Goal: Information Seeking & Learning: Learn about a topic

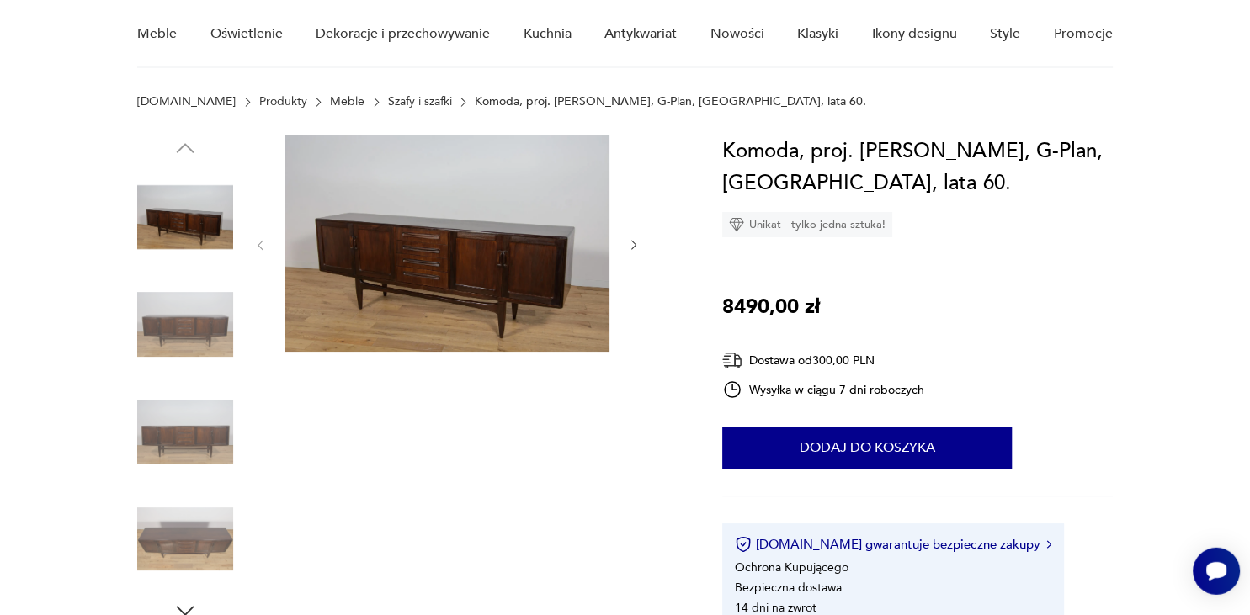
click at [632, 246] on icon "button" at bounding box center [634, 245] width 14 height 14
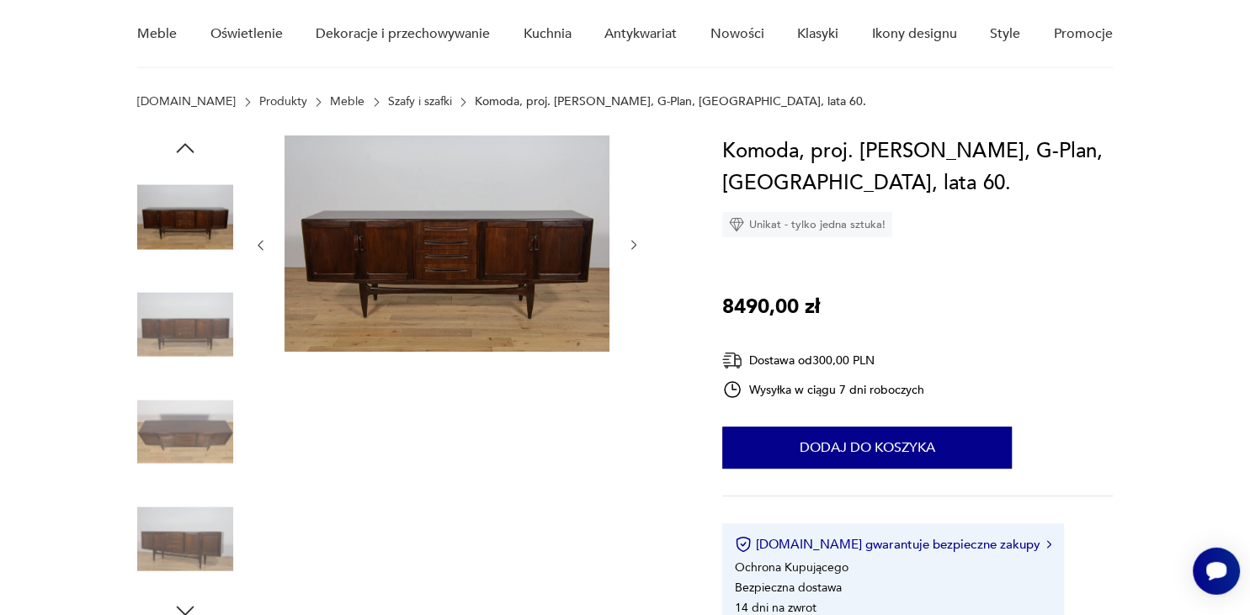
click at [632, 246] on icon "button" at bounding box center [634, 245] width 14 height 14
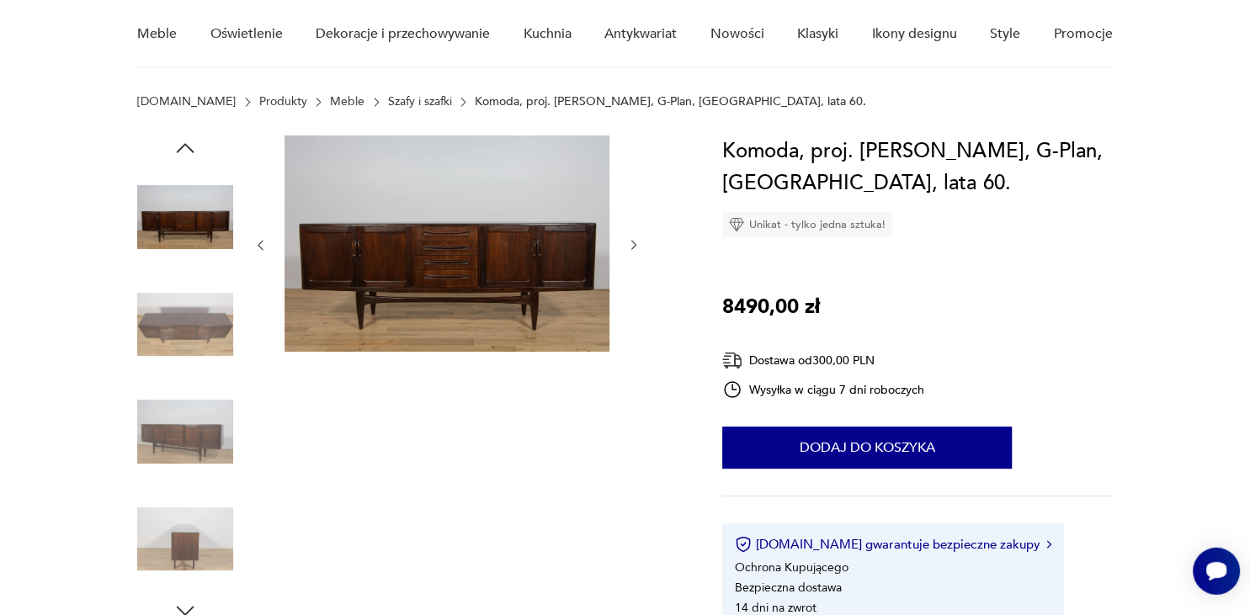
click at [632, 246] on icon "button" at bounding box center [634, 245] width 14 height 14
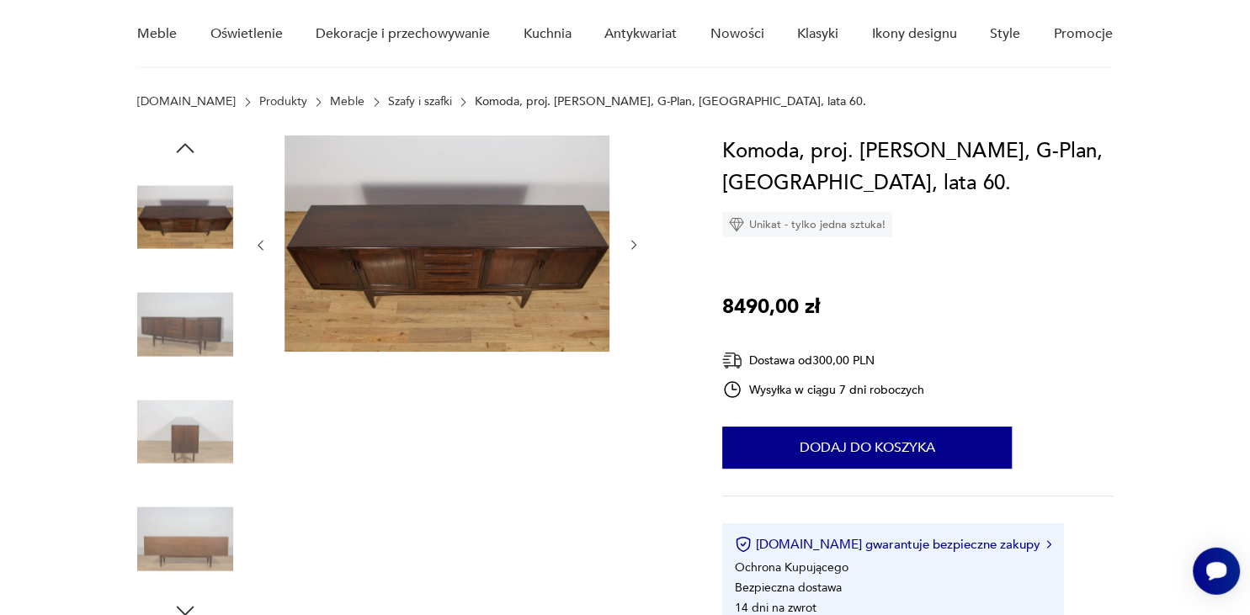
click at [632, 246] on icon "button" at bounding box center [634, 245] width 14 height 14
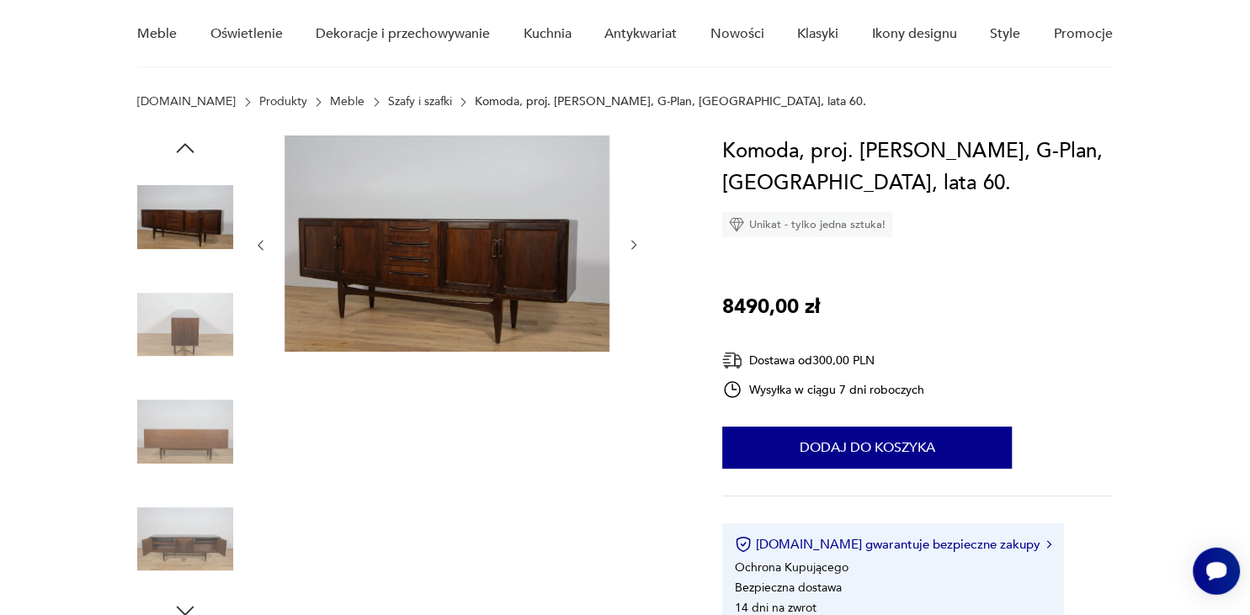
click at [632, 246] on icon "button" at bounding box center [634, 245] width 14 height 14
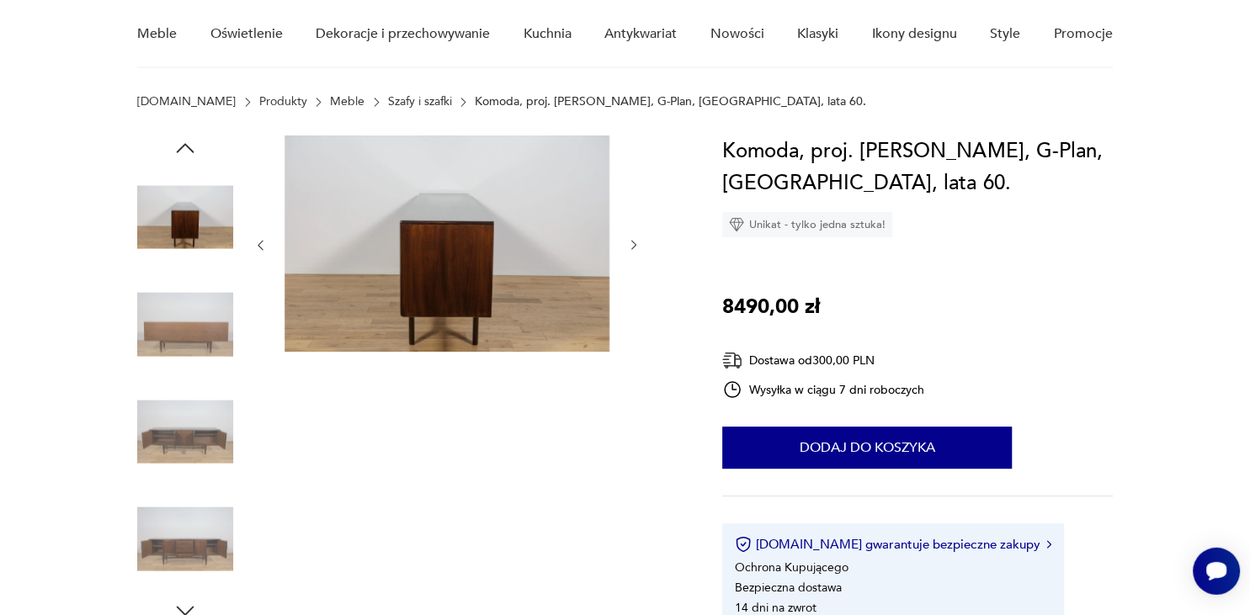
click at [632, 246] on icon "button" at bounding box center [634, 245] width 14 height 14
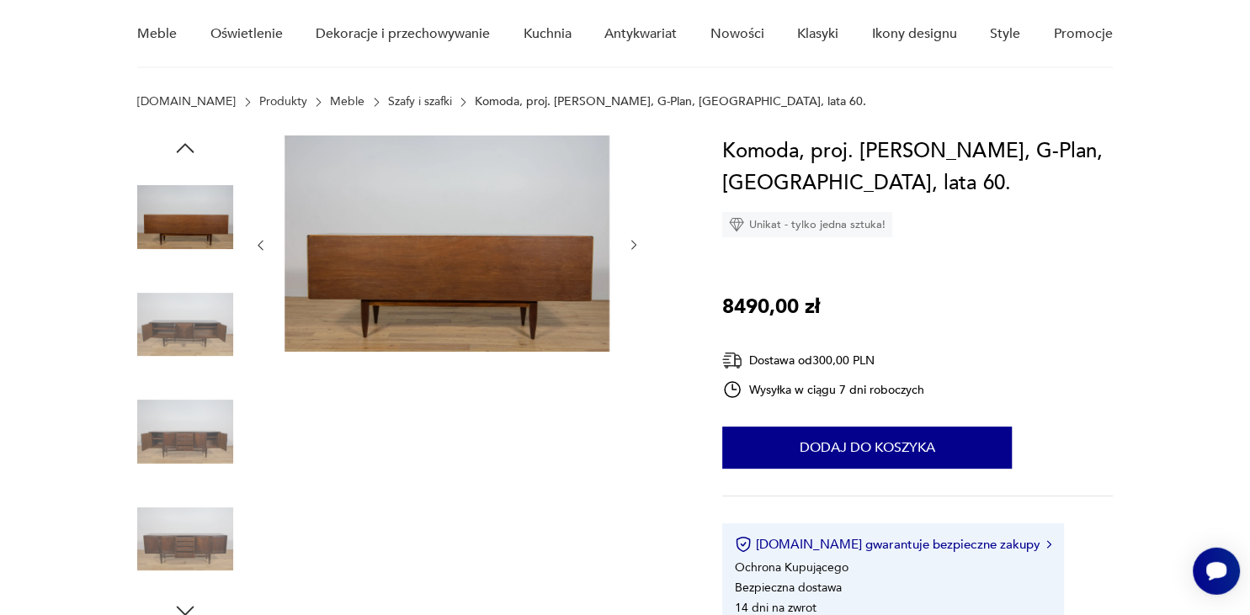
click at [632, 246] on icon "button" at bounding box center [634, 245] width 14 height 14
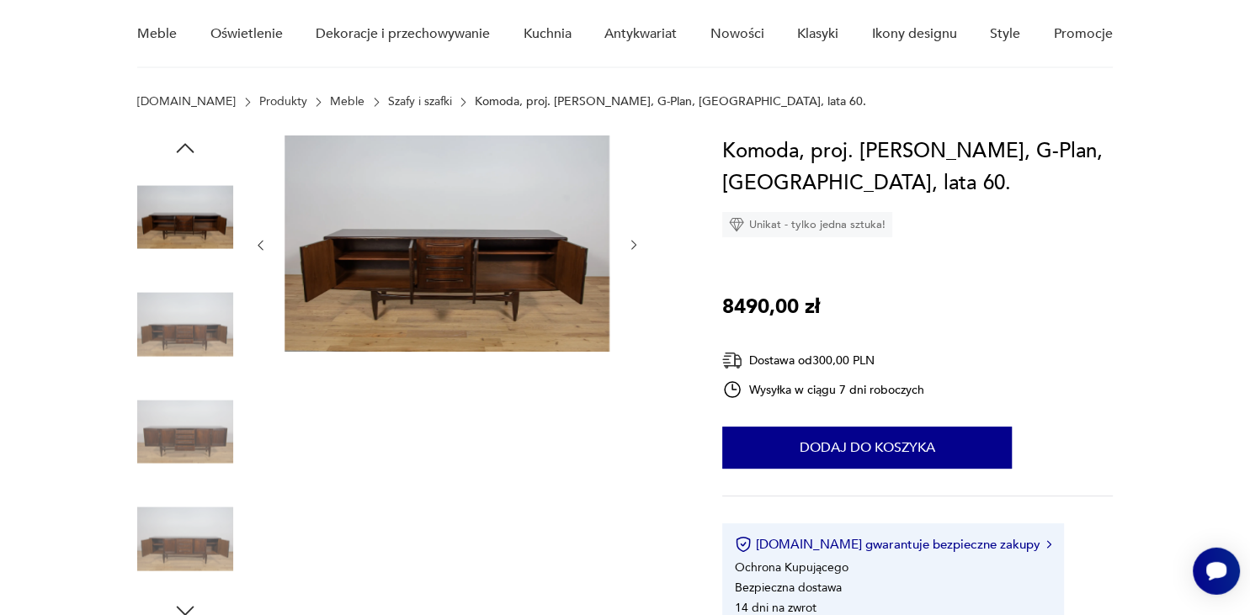
click at [635, 243] on icon "button" at bounding box center [634, 245] width 14 height 14
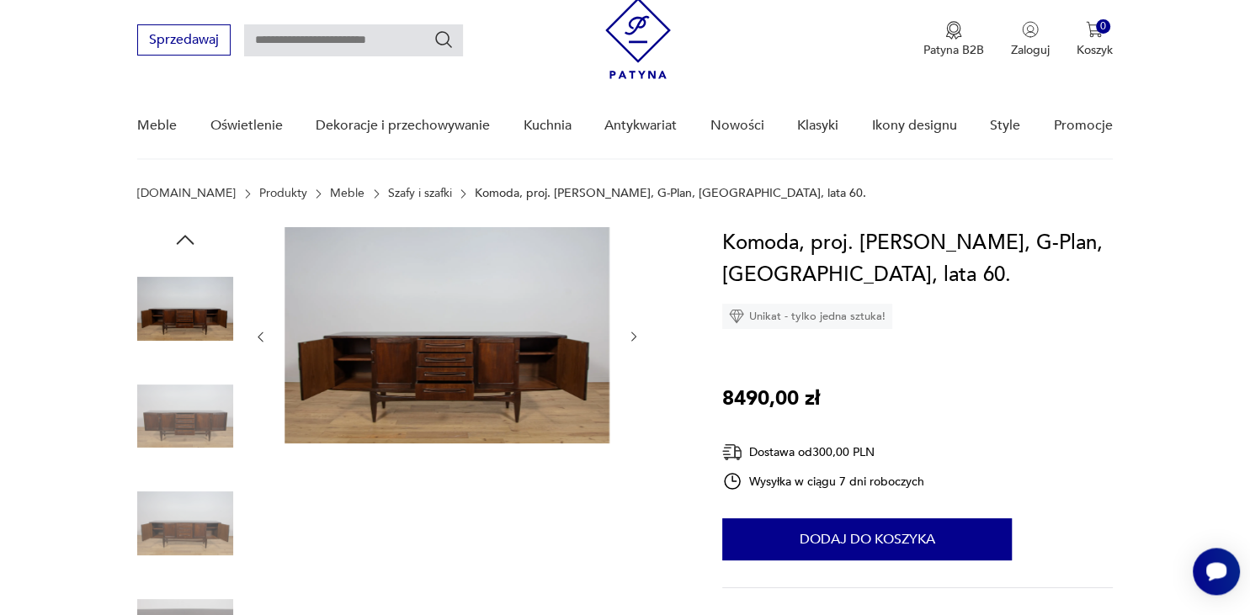
scroll to position [51, 0]
click at [210, 420] on img at bounding box center [185, 416] width 96 height 96
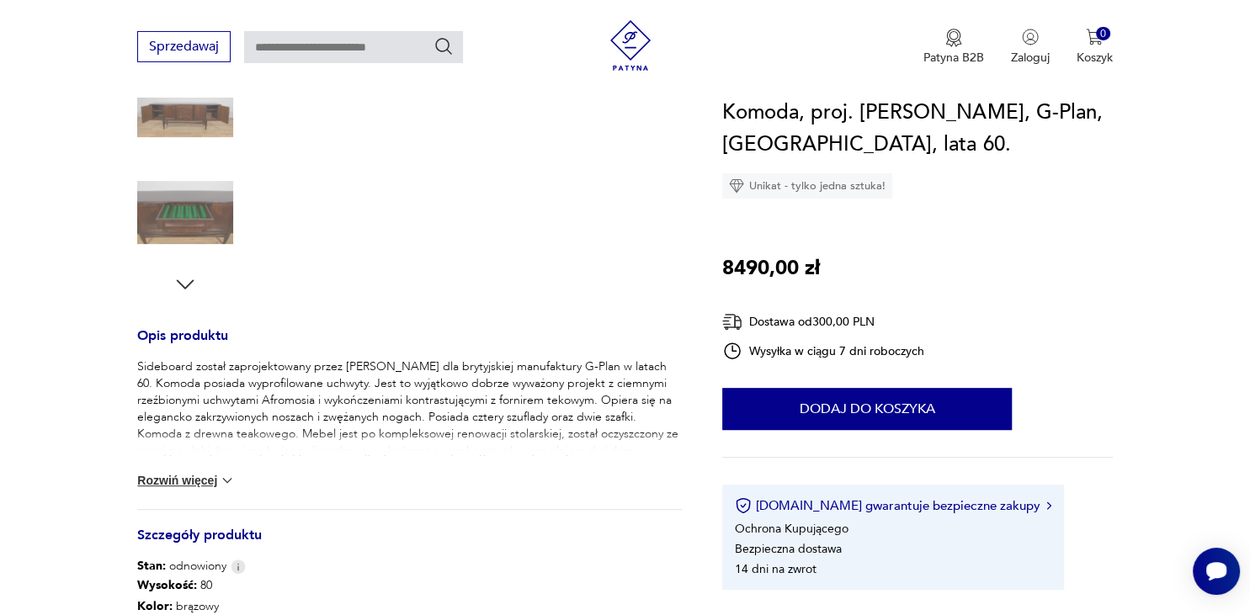
scroll to position [471, 0]
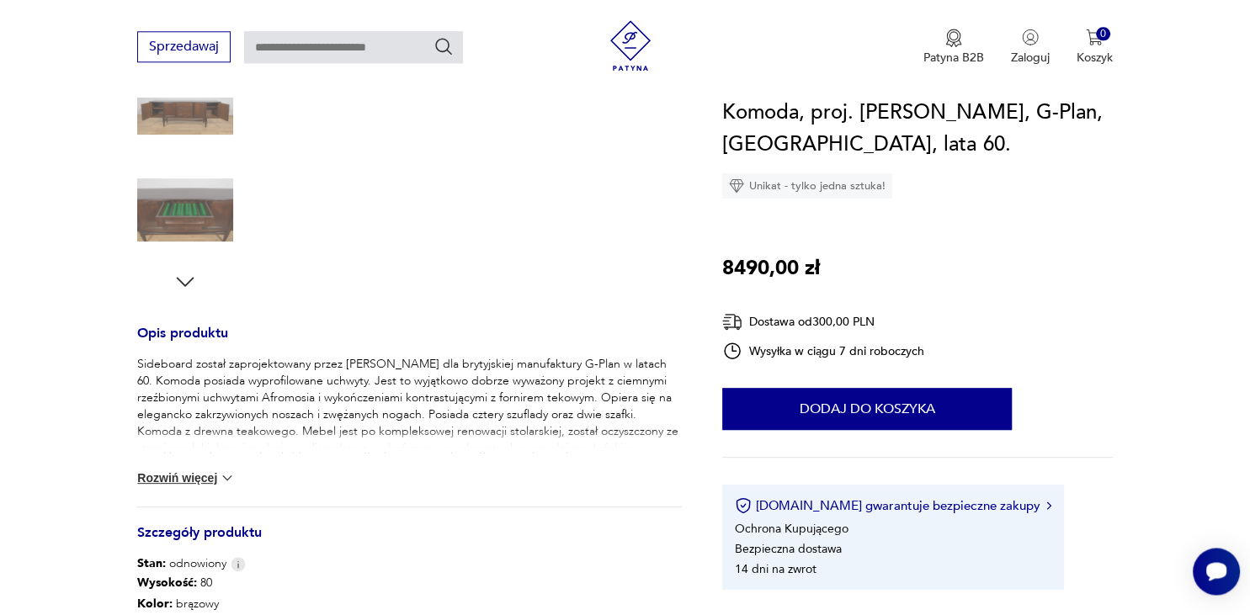
click at [236, 477] on img at bounding box center [227, 478] width 17 height 17
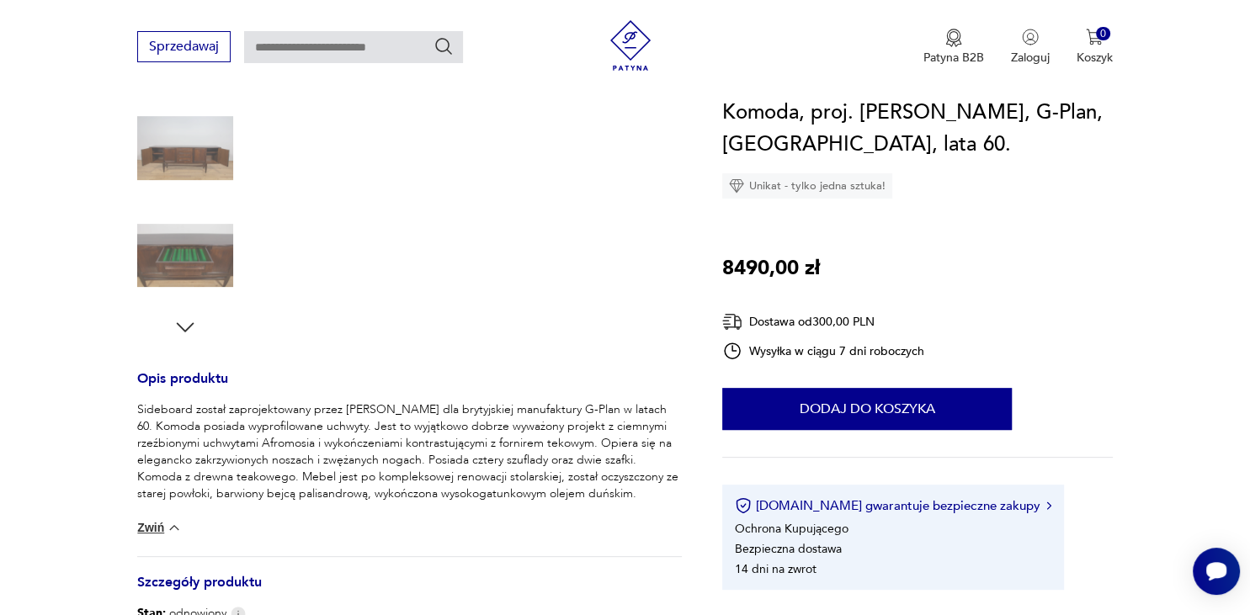
scroll to position [425, 0]
click at [322, 492] on p "Sideboard został zaprojektowany przez [PERSON_NAME] dla brytyjskiej manufaktury…" at bounding box center [409, 452] width 545 height 101
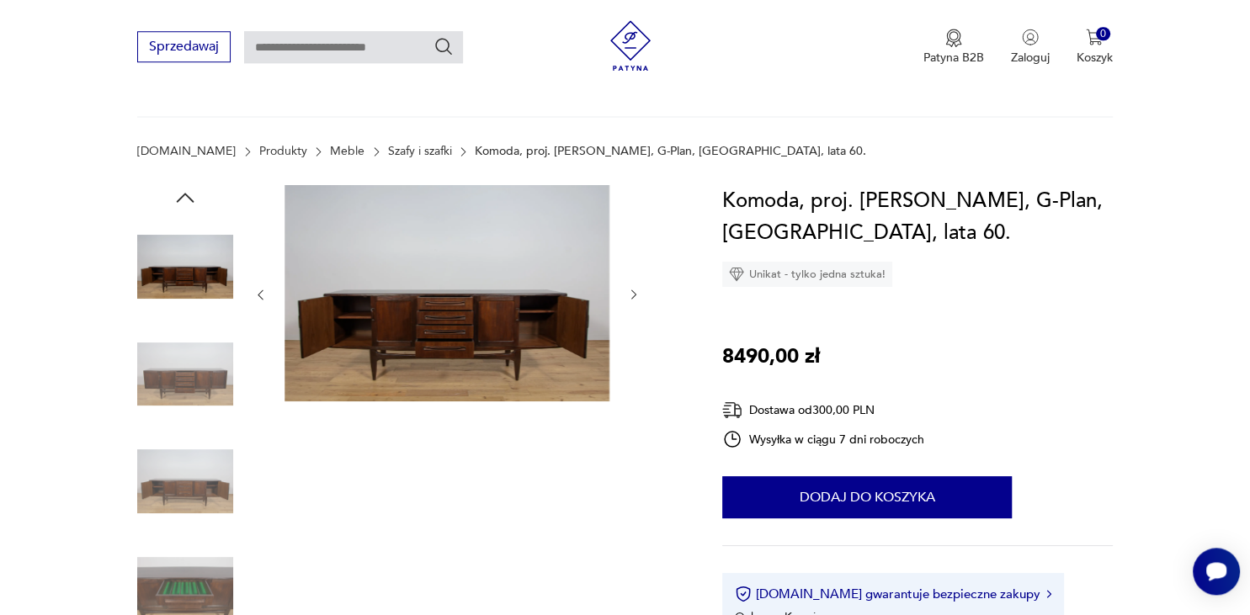
scroll to position [91, 0]
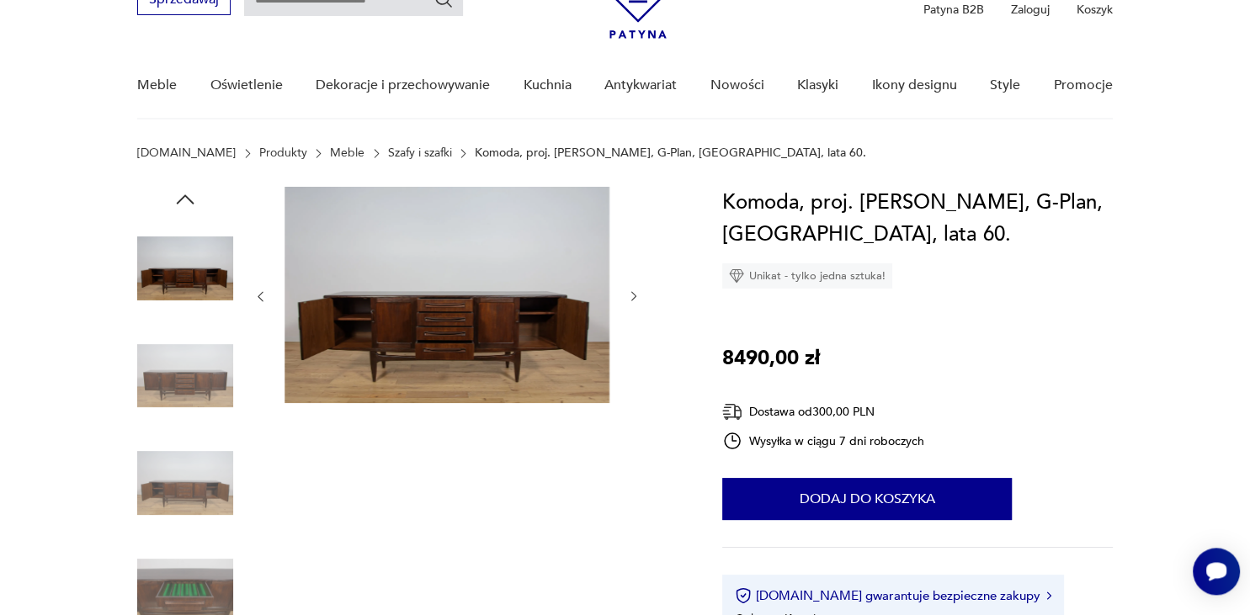
click at [322, 492] on div at bounding box center [446, 431] width 387 height 488
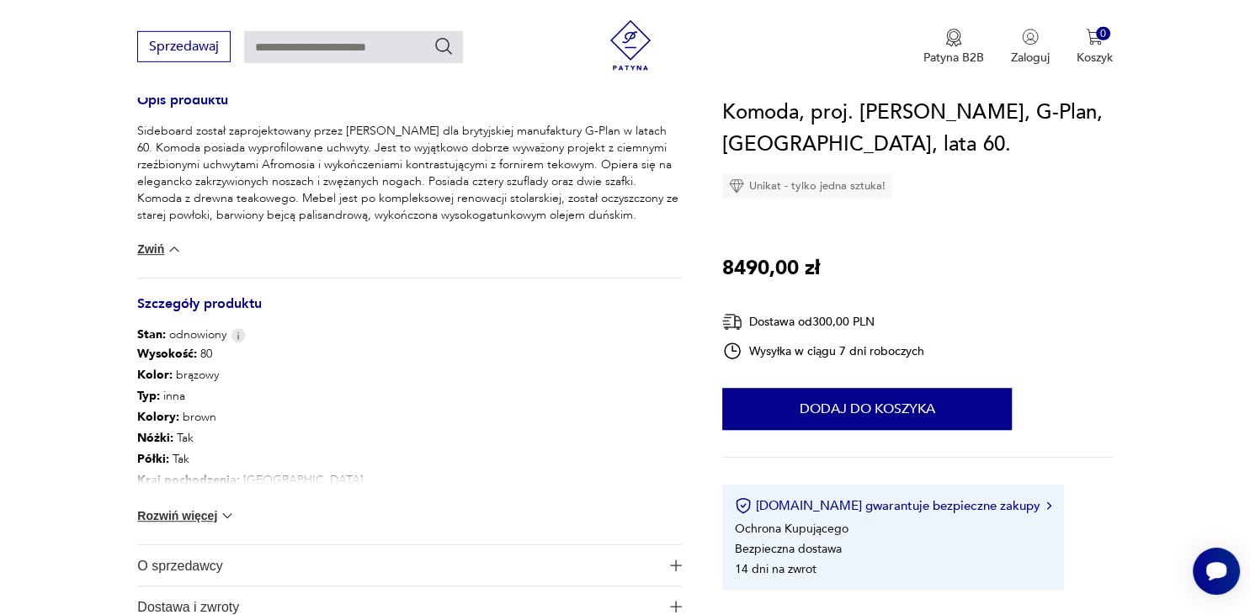
scroll to position [712, 0]
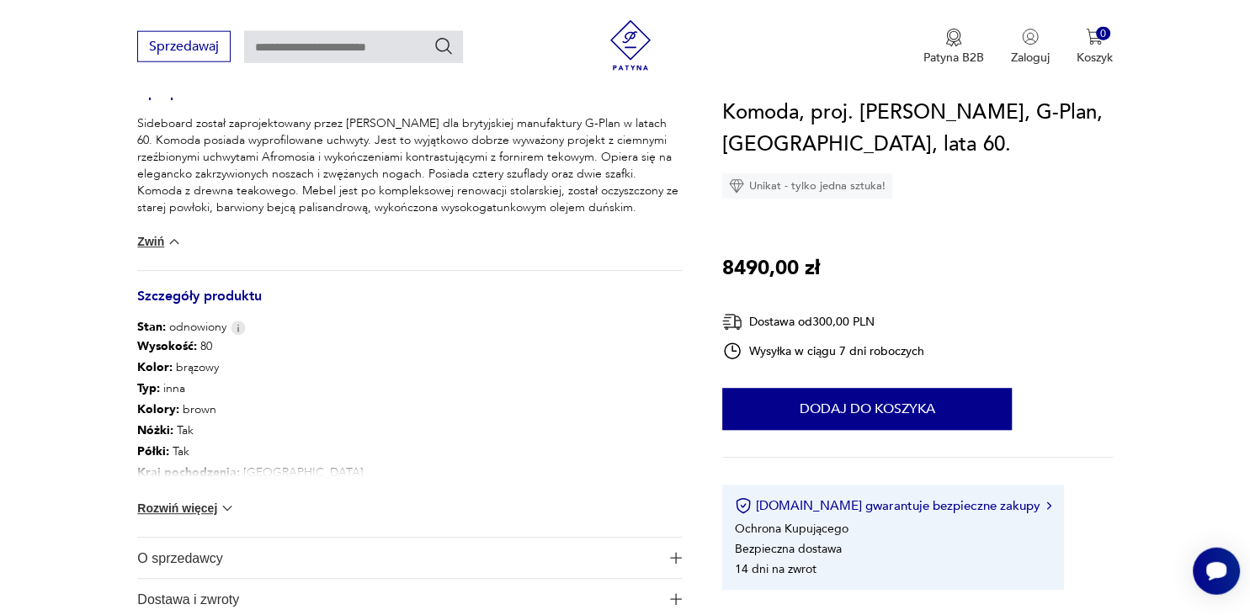
click at [194, 510] on button "Rozwiń więcej" at bounding box center [186, 508] width 98 height 17
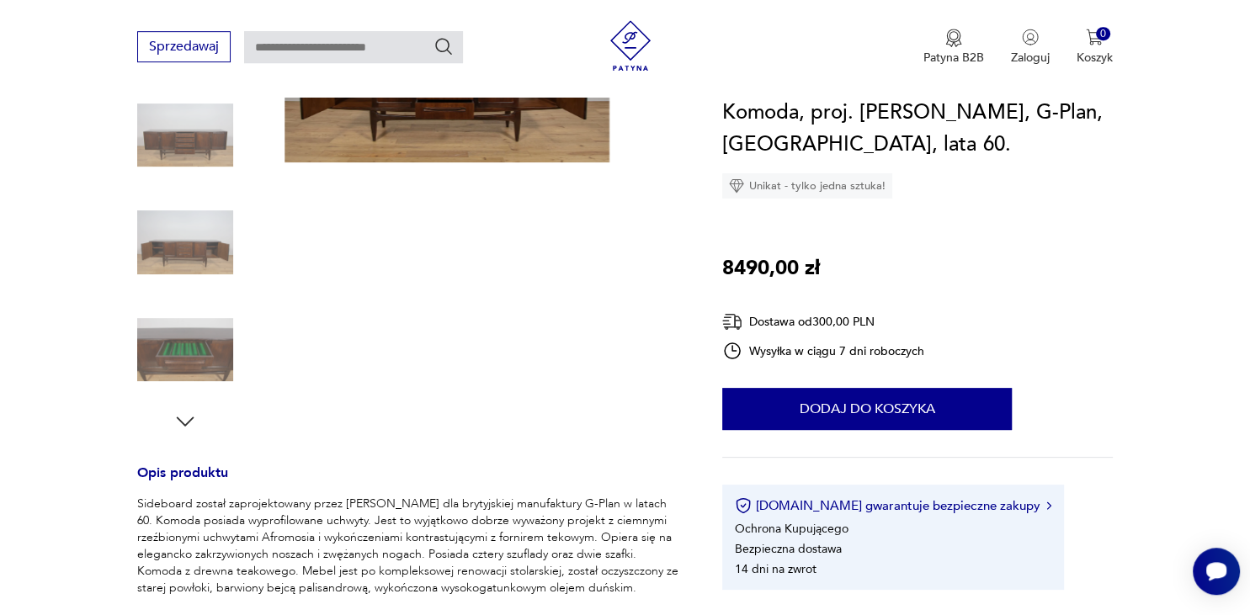
scroll to position [332, 0]
click at [188, 366] on img at bounding box center [185, 349] width 96 height 96
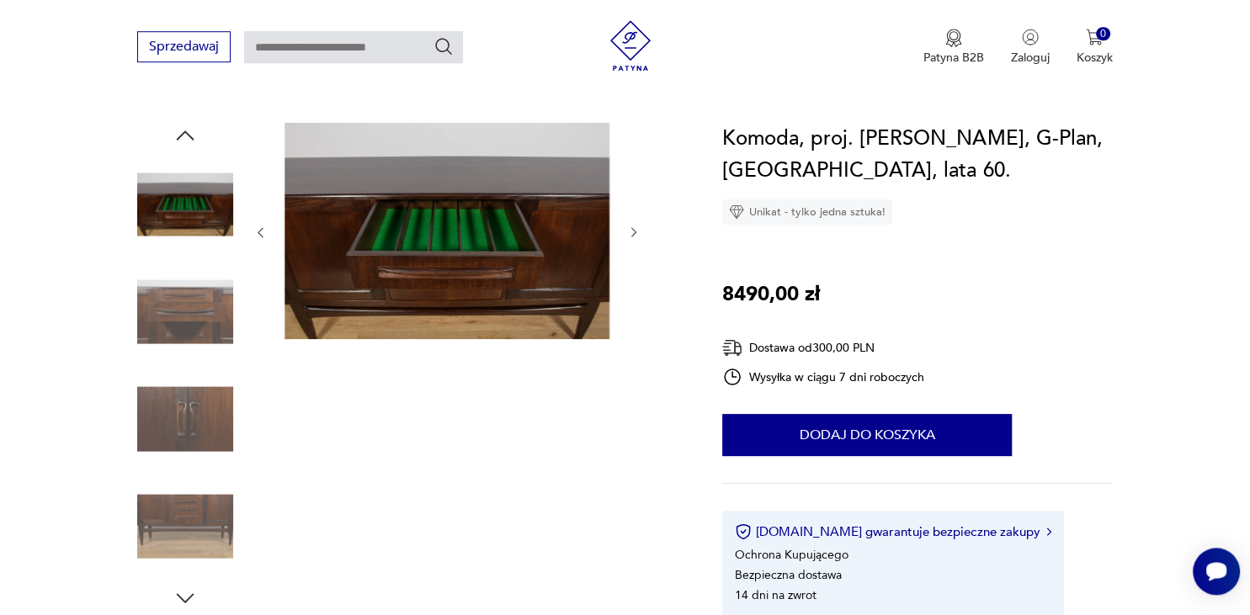
scroll to position [155, 0]
click at [280, 423] on div at bounding box center [446, 367] width 387 height 488
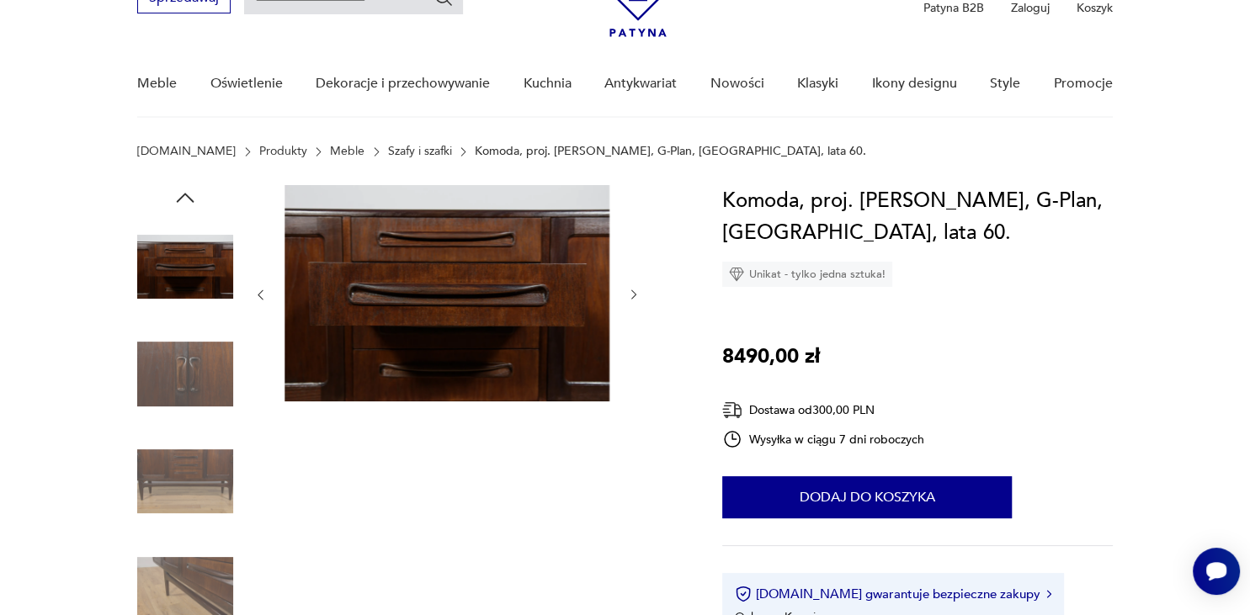
scroll to position [93, 0]
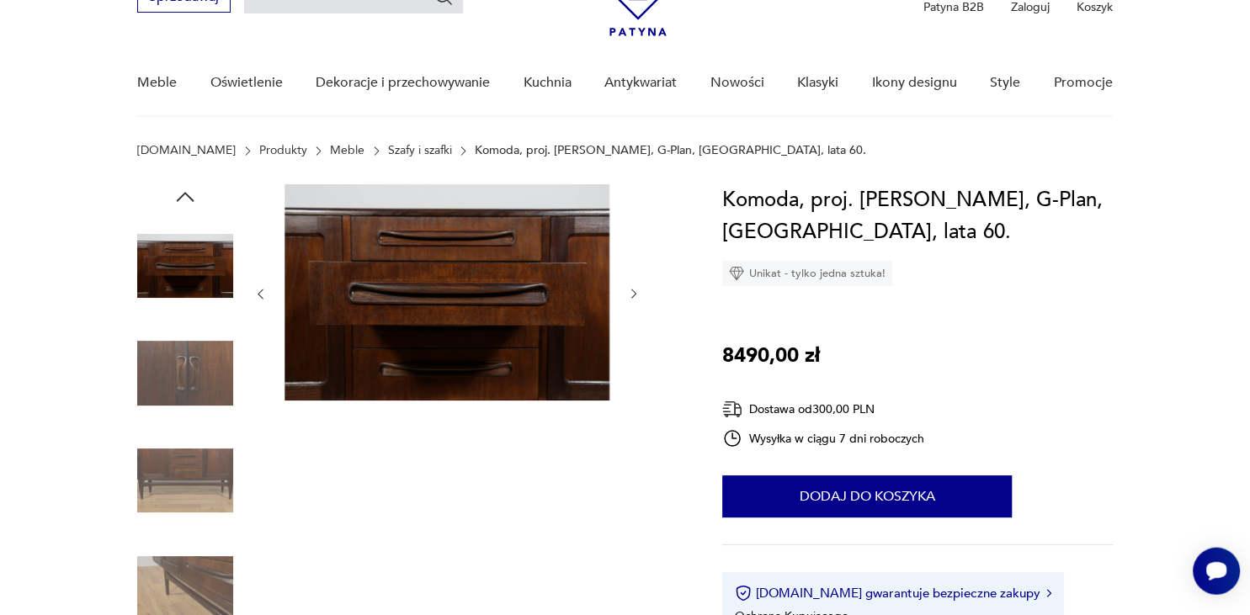
click at [190, 382] on img at bounding box center [185, 374] width 96 height 96
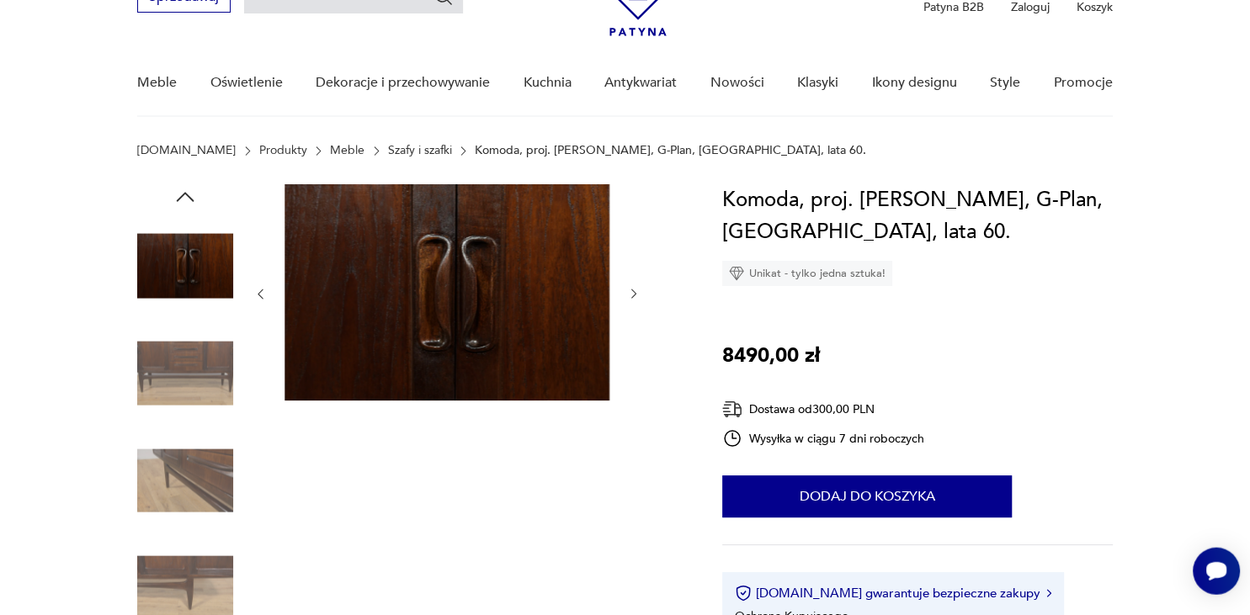
click at [206, 476] on img at bounding box center [185, 481] width 96 height 96
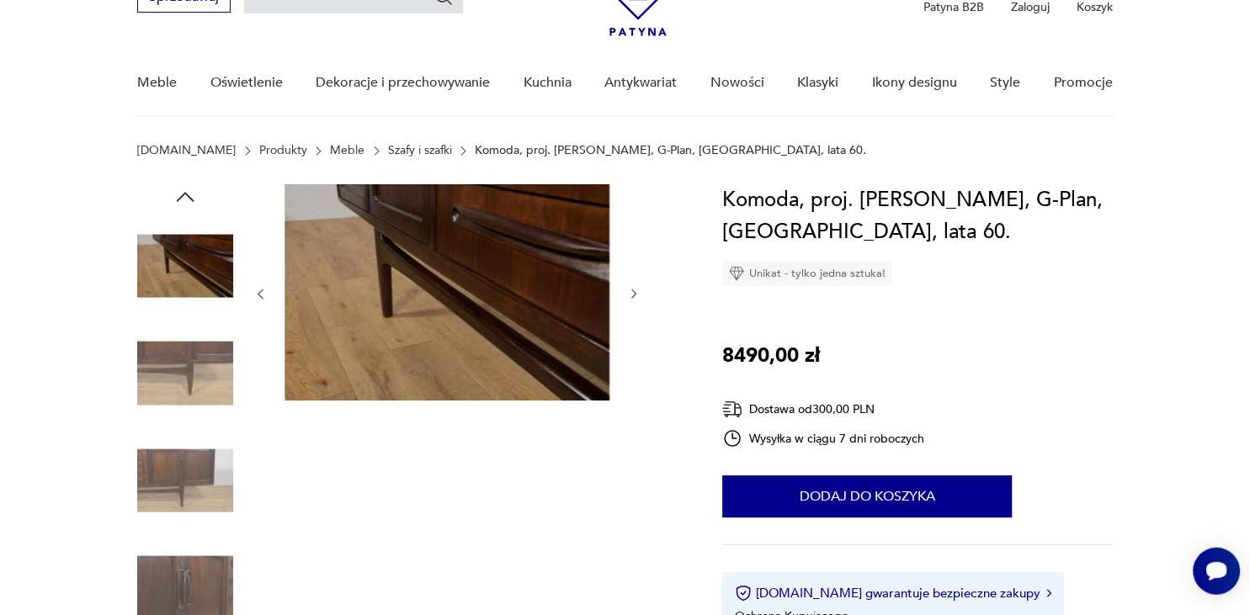
scroll to position [0, 0]
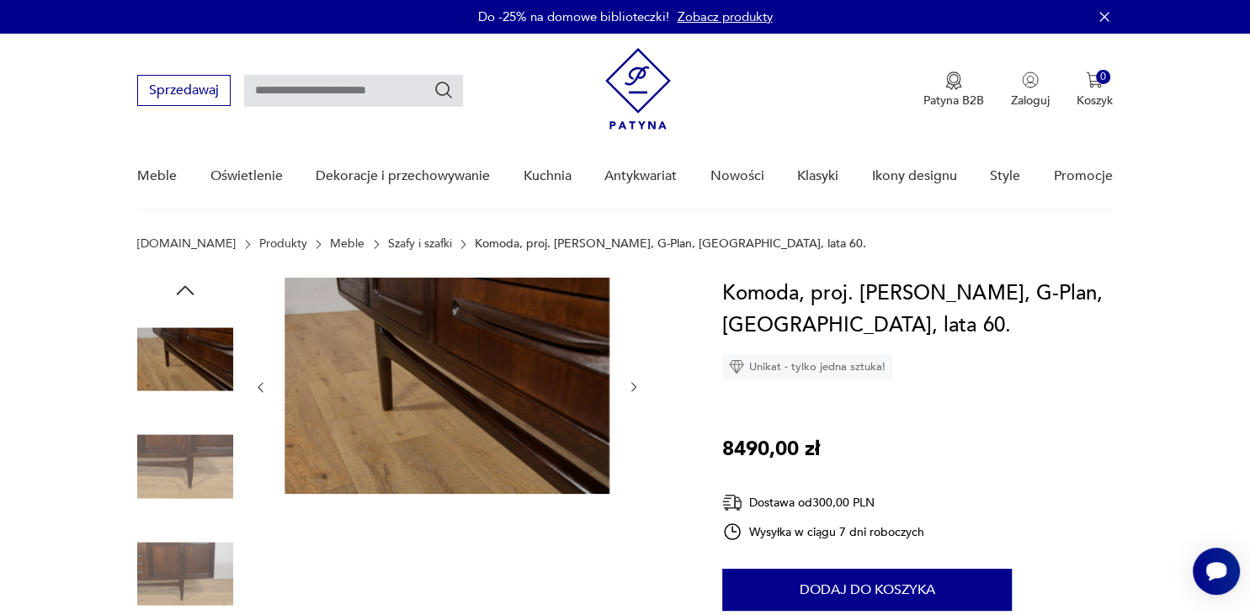
click at [168, 355] on img at bounding box center [185, 359] width 96 height 96
click at [199, 471] on img at bounding box center [185, 467] width 96 height 96
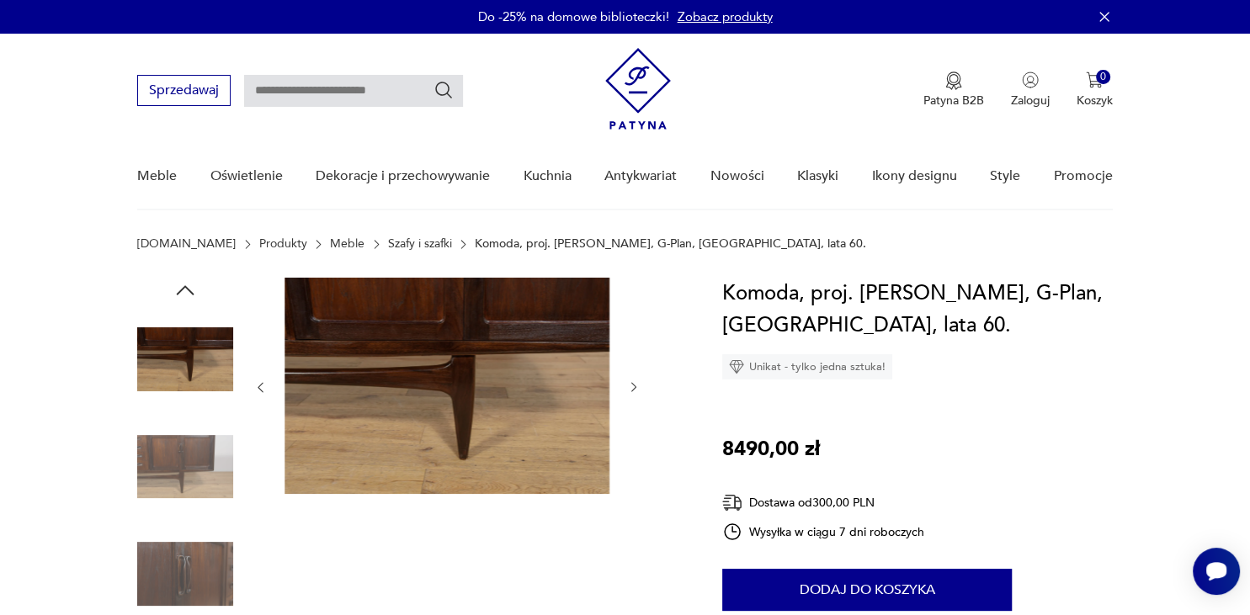
click at [196, 566] on img at bounding box center [185, 574] width 96 height 96
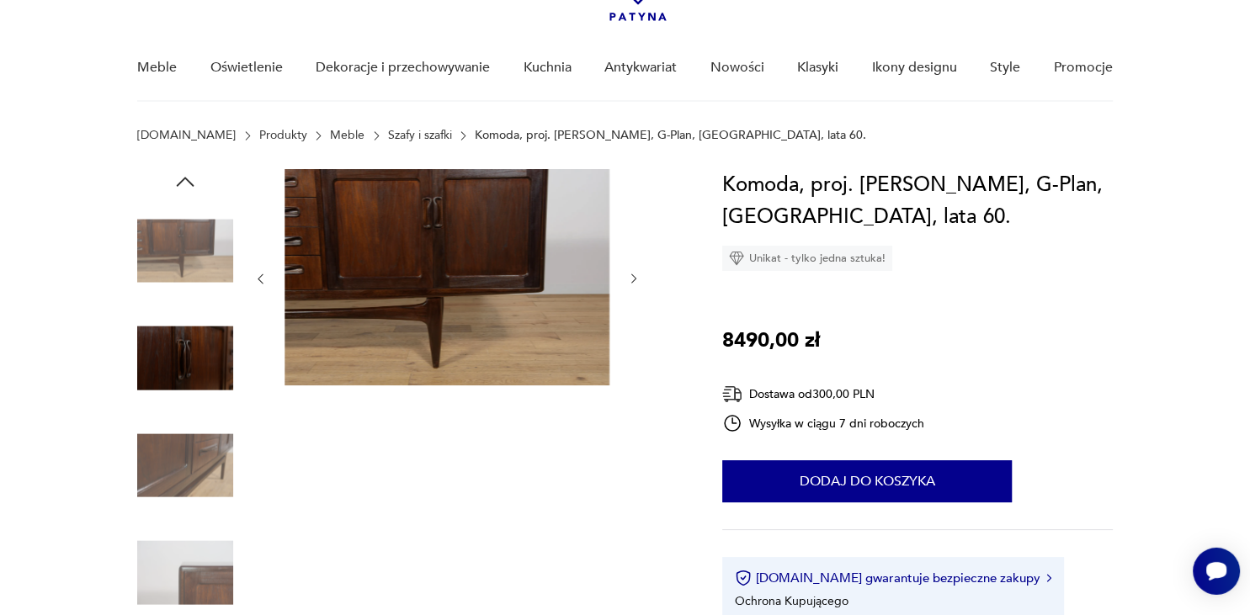
scroll to position [111, 0]
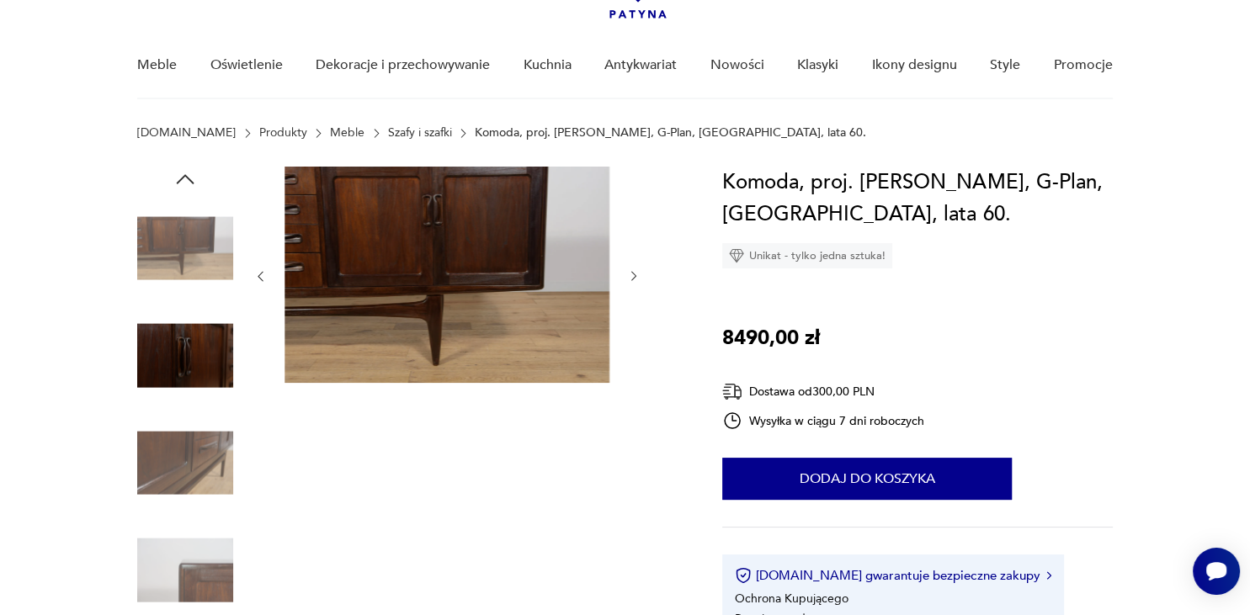
click at [208, 468] on img at bounding box center [185, 463] width 96 height 96
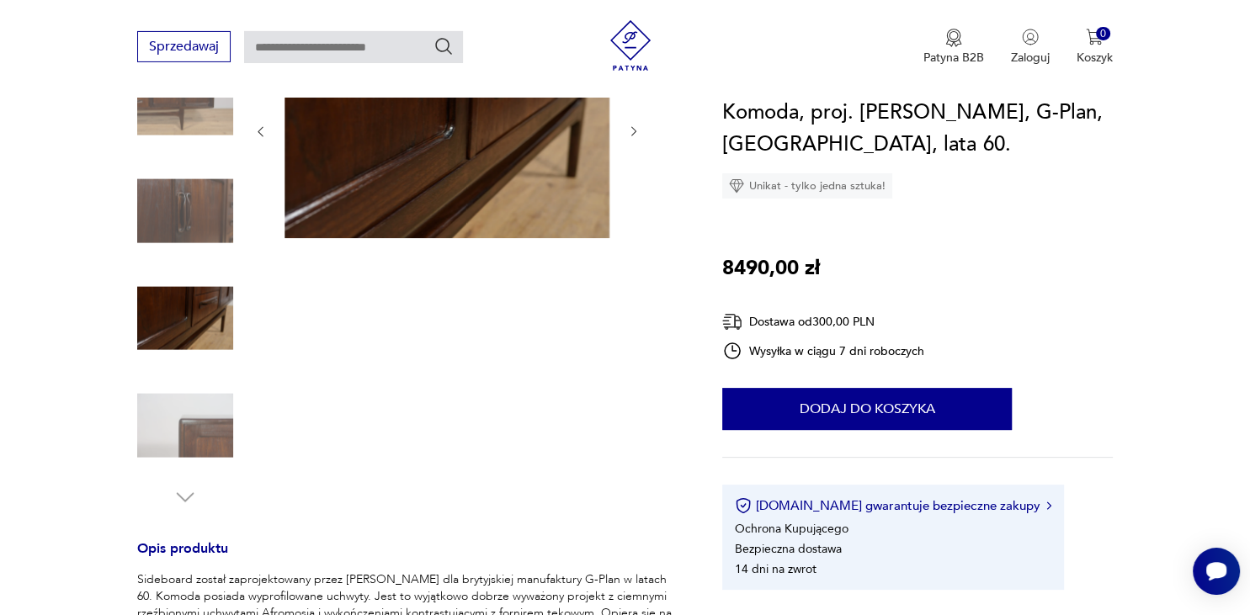
scroll to position [256, 0]
click at [213, 436] on img at bounding box center [185, 426] width 96 height 96
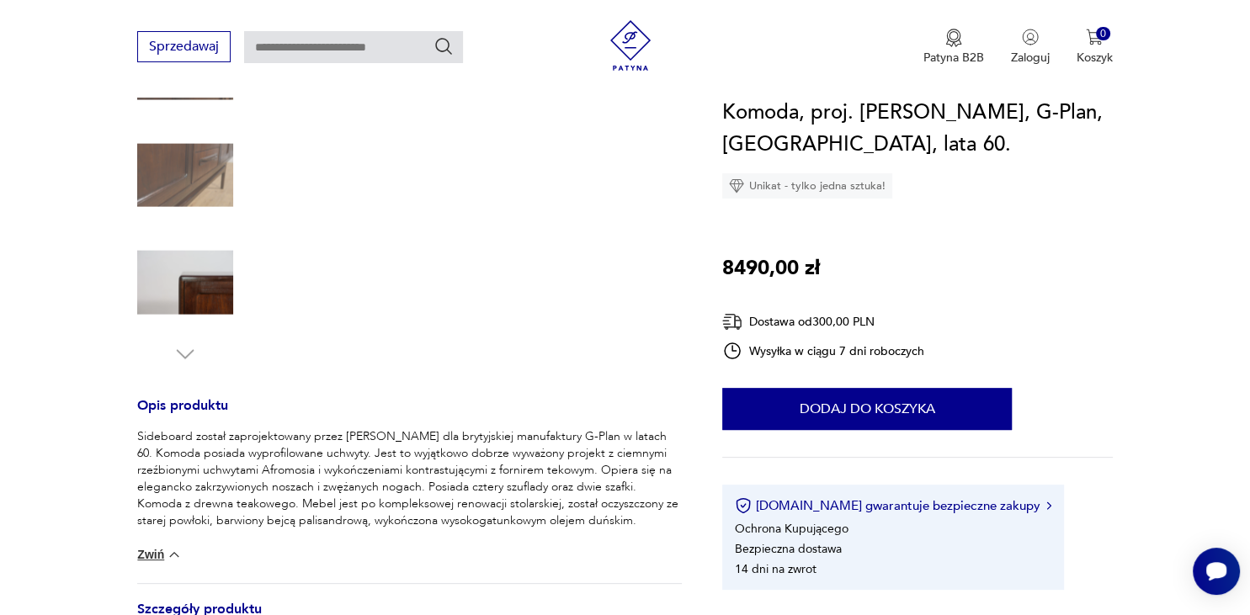
scroll to position [401, 0]
click at [370, 421] on h3 "Opis produktu" at bounding box center [409, 413] width 545 height 28
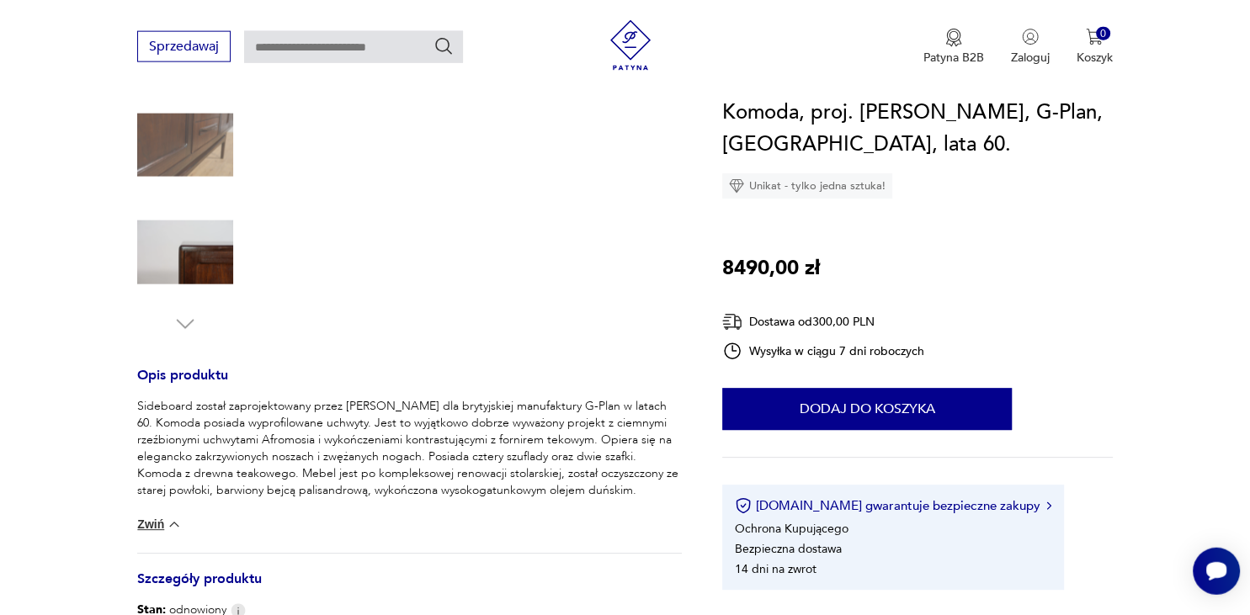
scroll to position [431, 0]
click at [388, 513] on div "Sideboard został zaprojektowany przez [PERSON_NAME] dla brytyjskiej manufaktury…" at bounding box center [409, 473] width 545 height 155
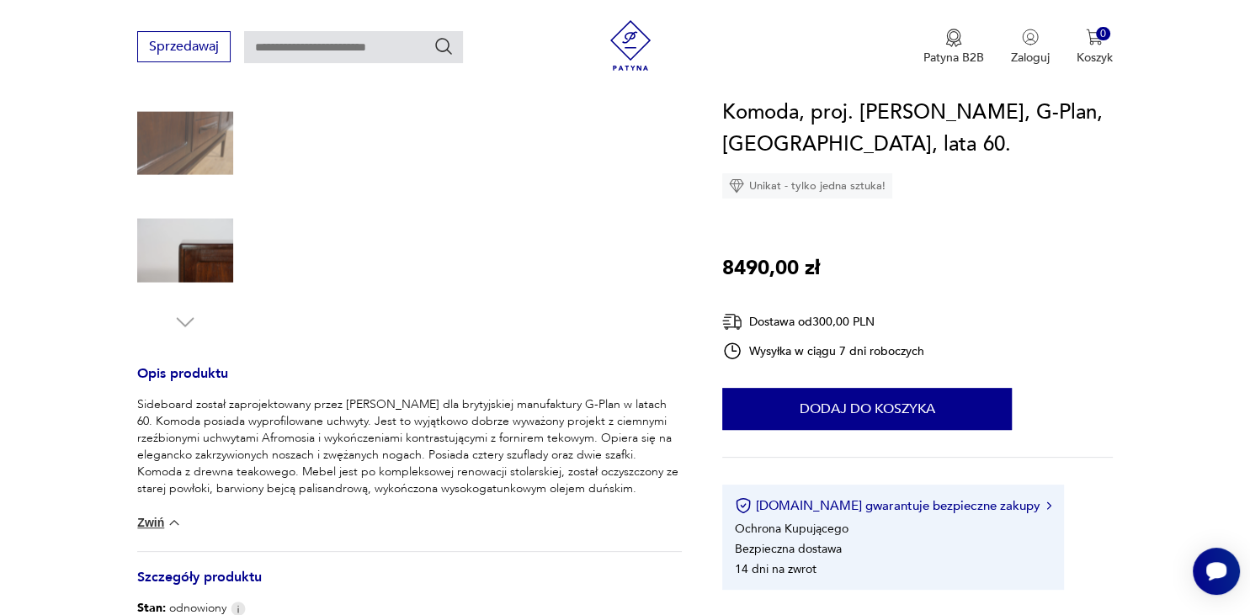
click at [388, 513] on div "Sideboard został zaprojektowany przez [PERSON_NAME] dla brytyjskiej manufaktury…" at bounding box center [409, 473] width 545 height 155
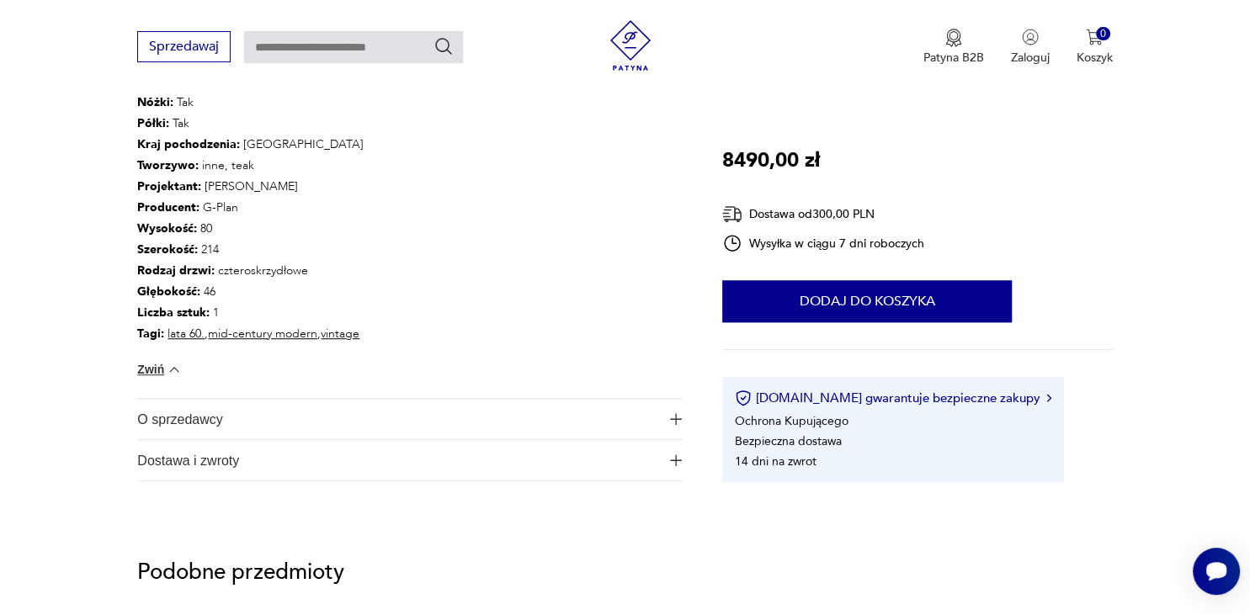
scroll to position [1044, 0]
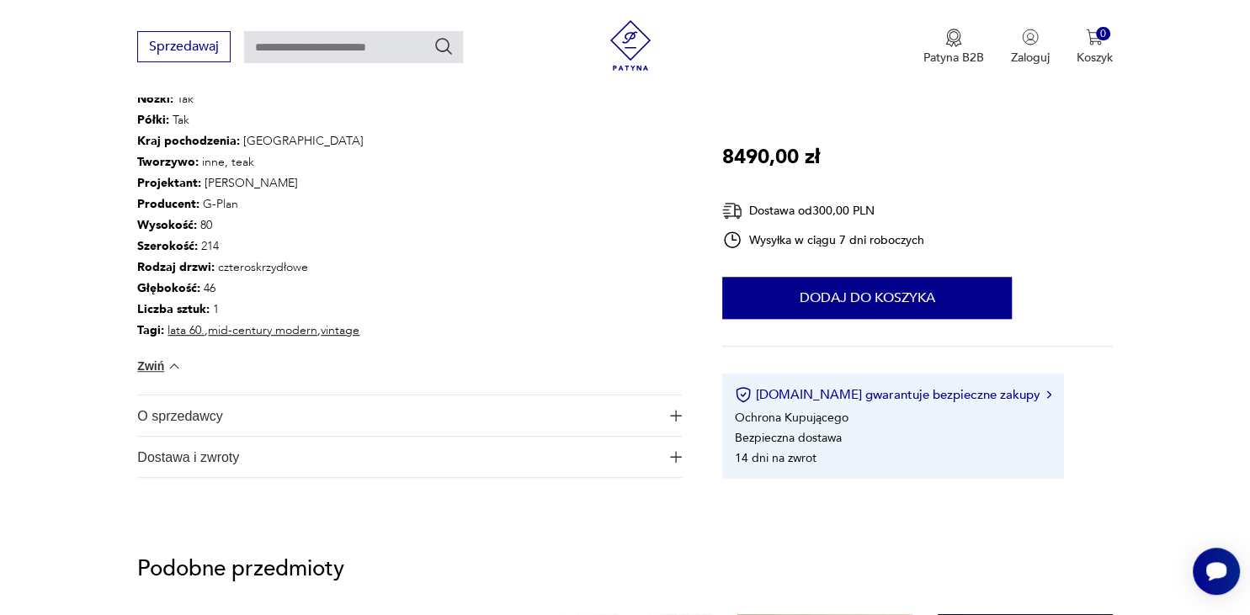
click at [204, 419] on span "O sprzedawcy" at bounding box center [398, 416] width 522 height 40
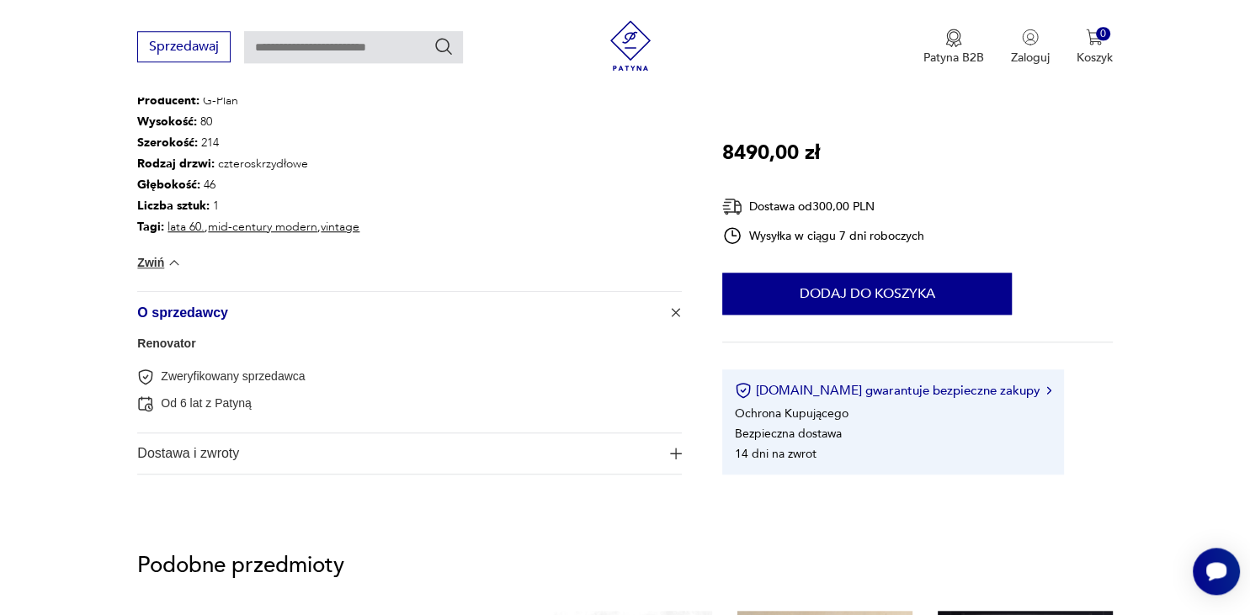
scroll to position [1148, 0]
click at [224, 455] on span "Dostawa i zwroty" at bounding box center [398, 453] width 522 height 40
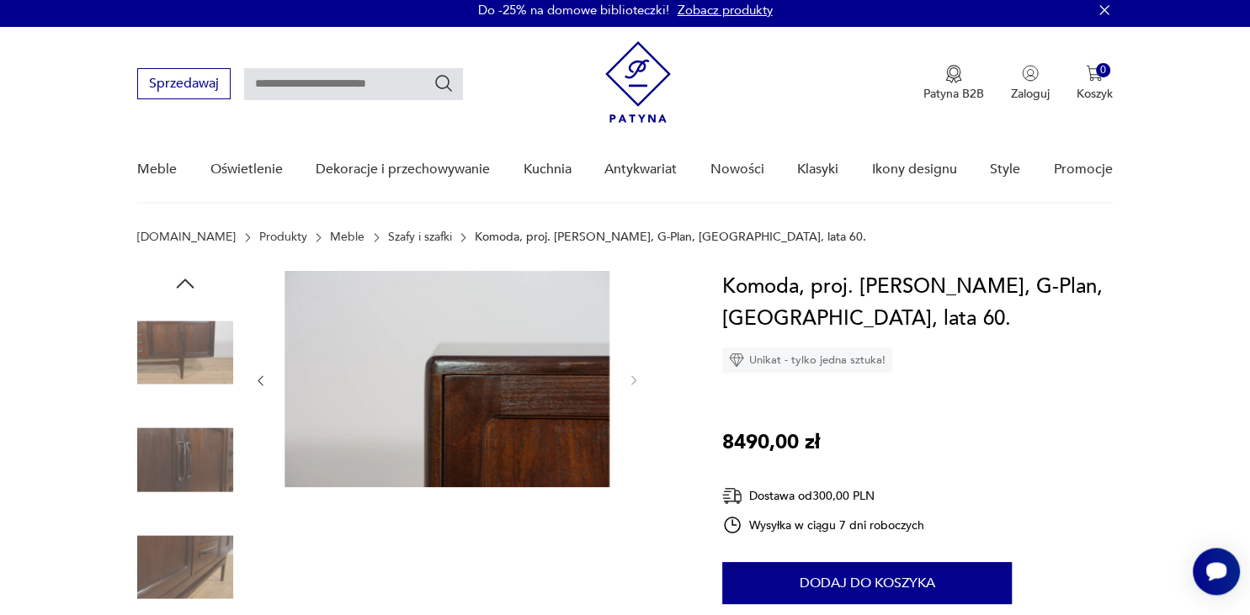
scroll to position [0, 0]
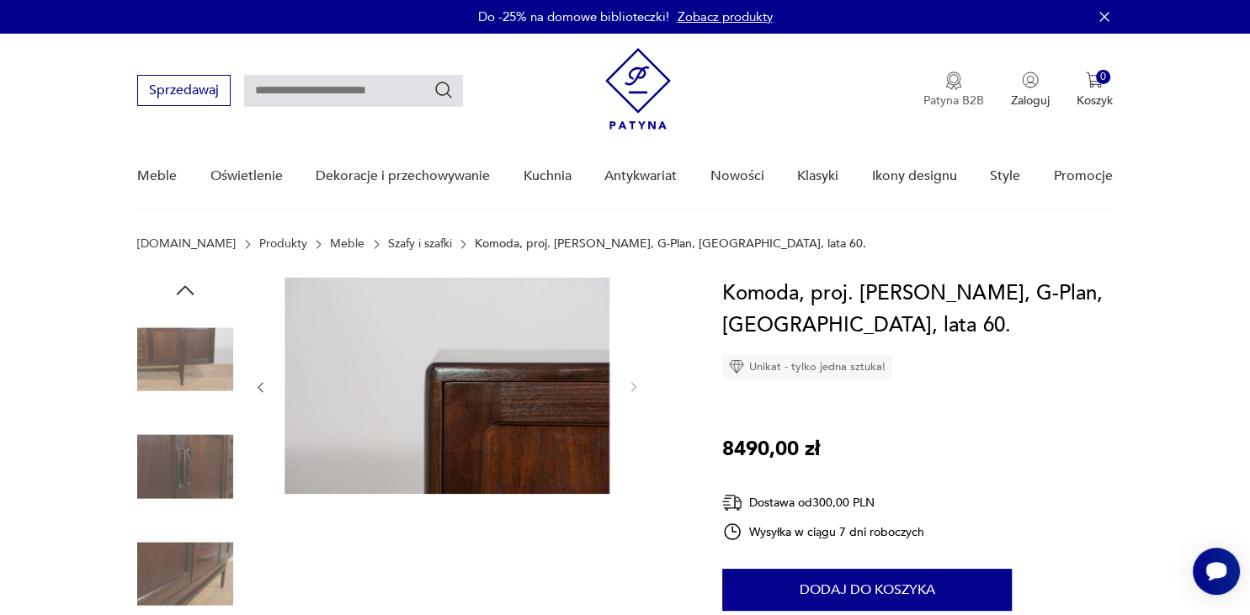
click at [950, 87] on img "button" at bounding box center [953, 81] width 17 height 19
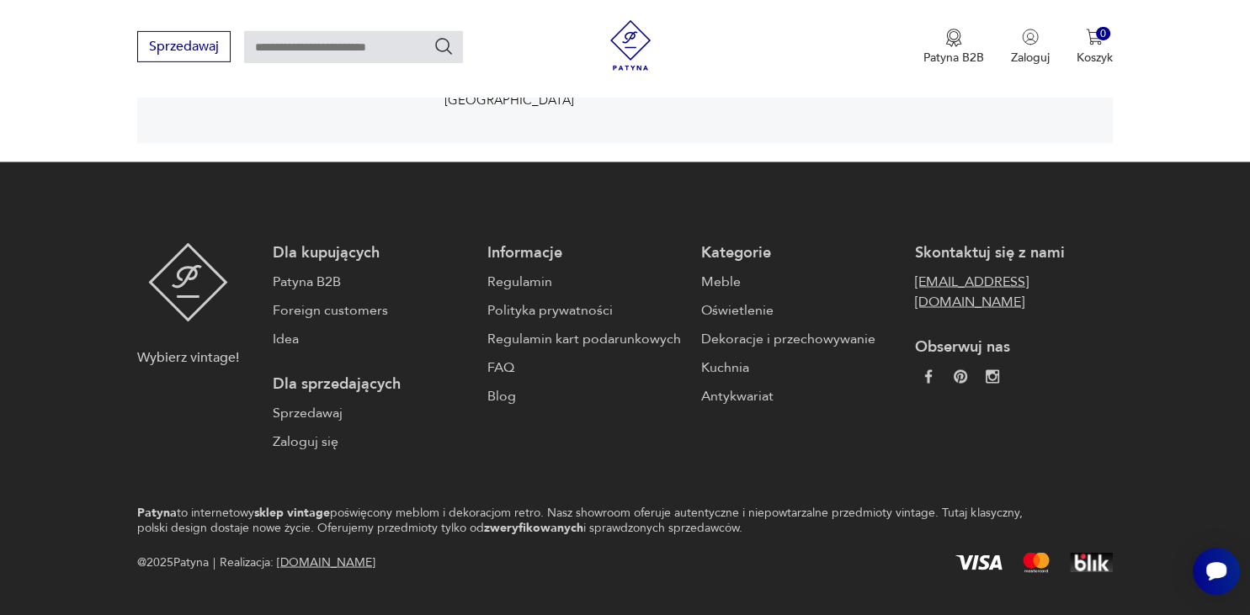
scroll to position [2901, 0]
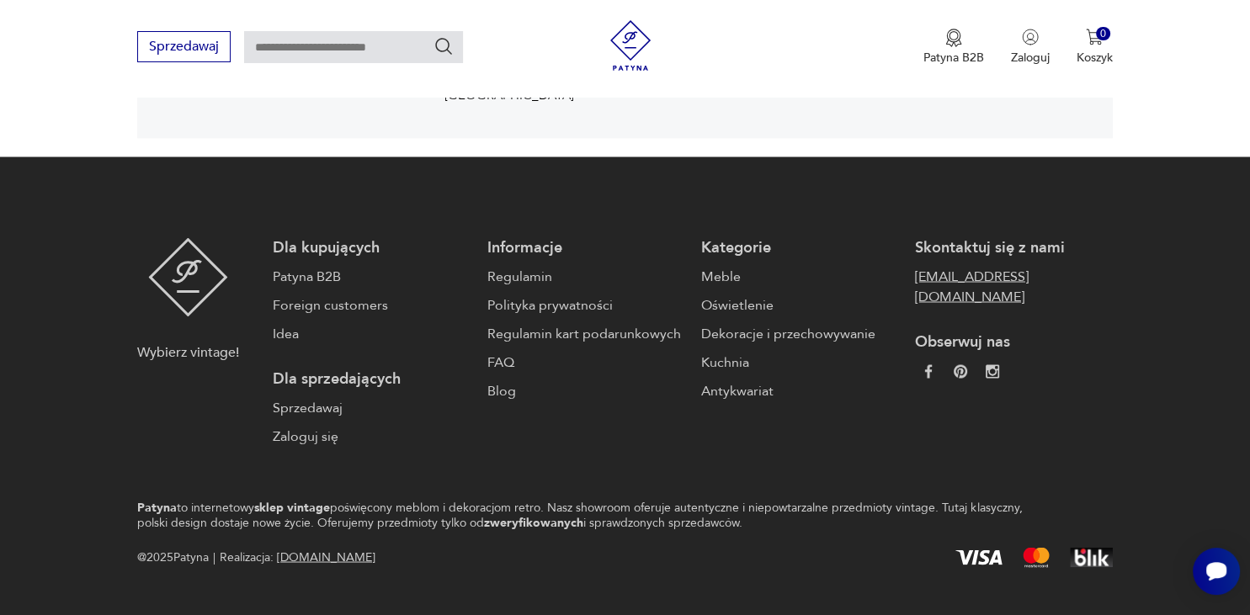
click at [915, 266] on link "[EMAIL_ADDRESS][DOMAIN_NAME]" at bounding box center [1013, 286] width 197 height 40
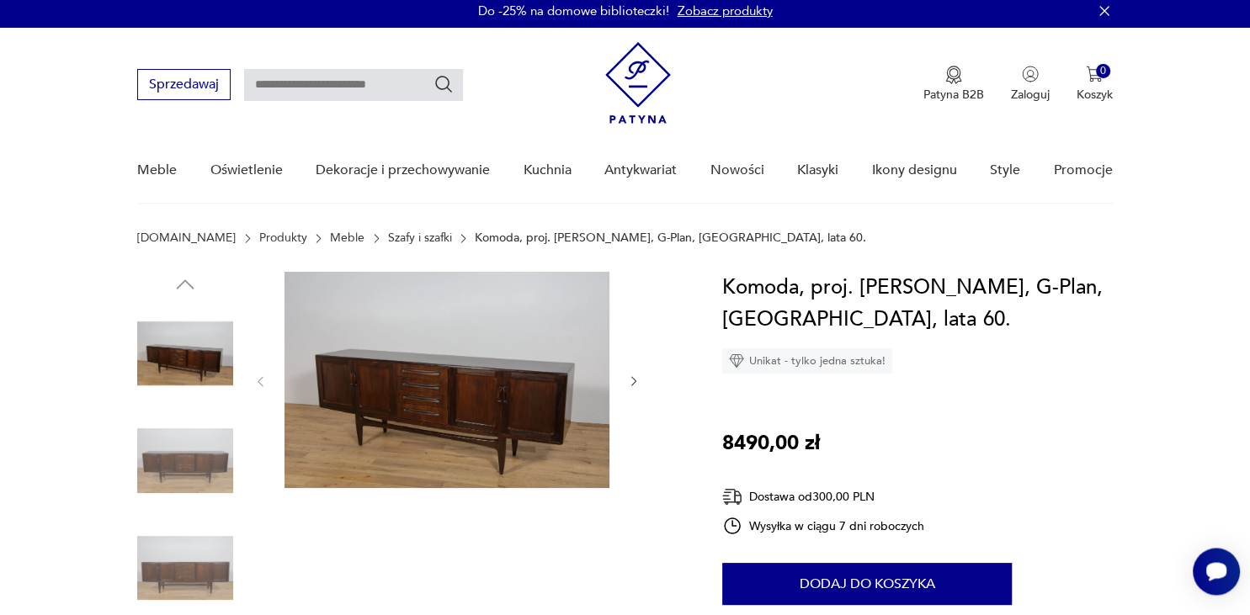
scroll to position [0, 0]
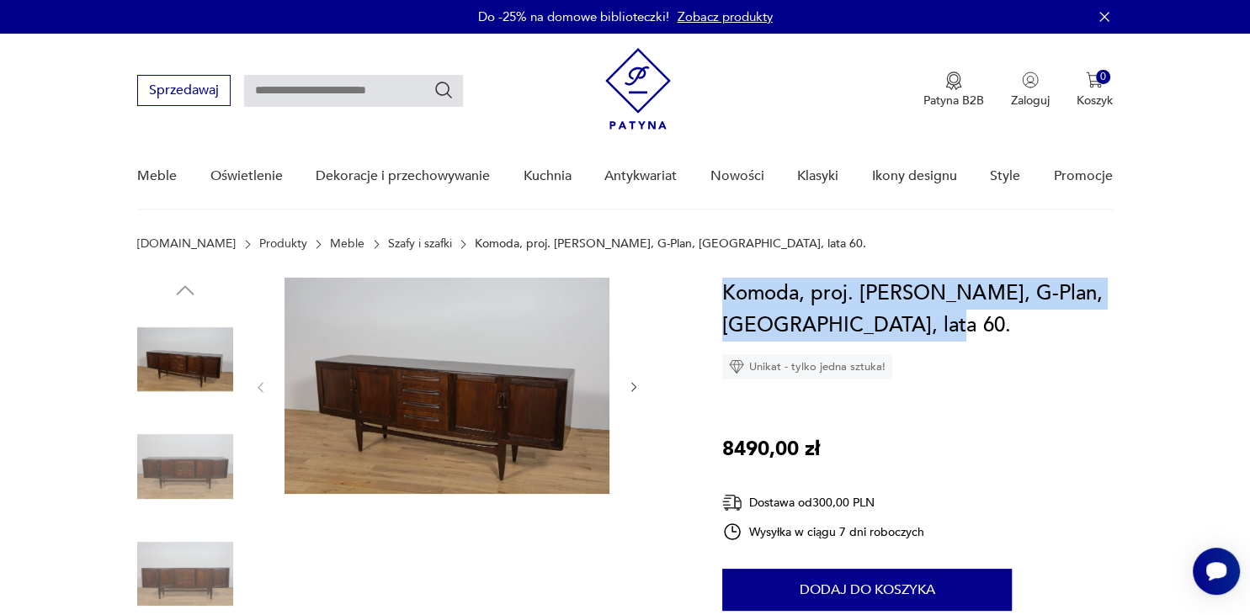
drag, startPoint x: 718, startPoint y: 285, endPoint x: 914, endPoint y: 341, distance: 204.1
click at [800, 316] on h1 "Komoda, proj. [PERSON_NAME], G-Plan, [GEOGRAPHIC_DATA], lata 60." at bounding box center [917, 310] width 390 height 64
drag, startPoint x: 722, startPoint y: 283, endPoint x: 930, endPoint y: 323, distance: 211.8
click at [930, 323] on h1 "Komoda, proj. [PERSON_NAME], G-Plan, [GEOGRAPHIC_DATA], lata 60." at bounding box center [917, 310] width 390 height 64
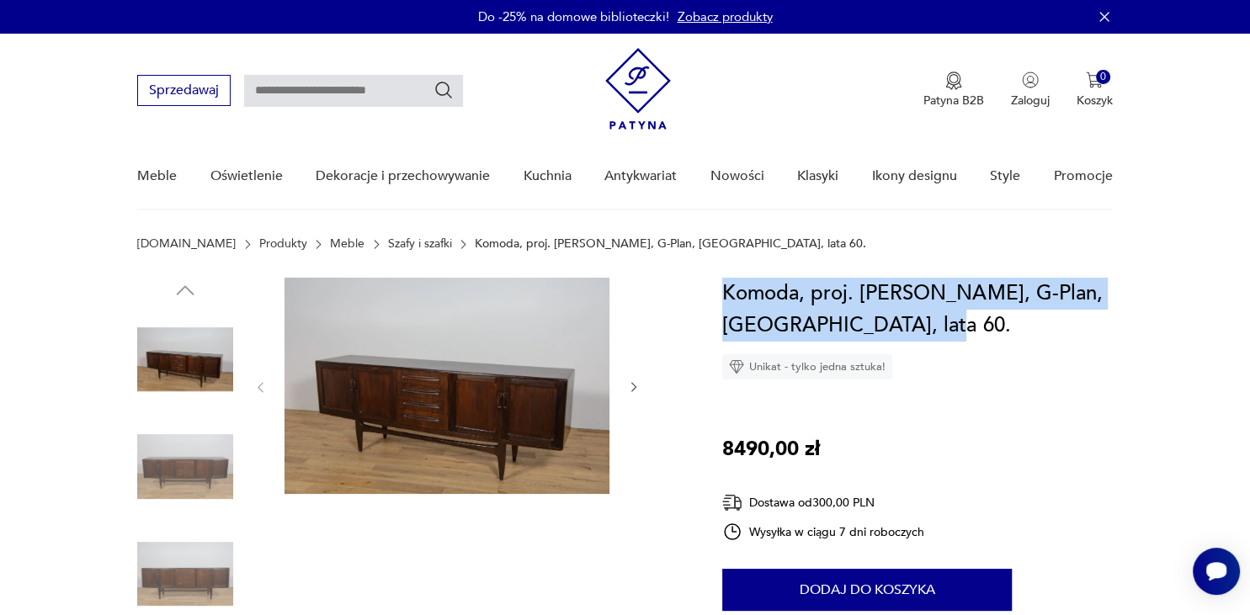
click at [888, 301] on h1 "Komoda, proj. [PERSON_NAME], G-Plan, [GEOGRAPHIC_DATA], lata 60." at bounding box center [917, 310] width 390 height 64
drag, startPoint x: 719, startPoint y: 281, endPoint x: 868, endPoint y: 332, distance: 157.3
click at [845, 325] on h1 "Komoda, proj. [PERSON_NAME], G-Plan, [GEOGRAPHIC_DATA], lata 60." at bounding box center [917, 310] width 390 height 64
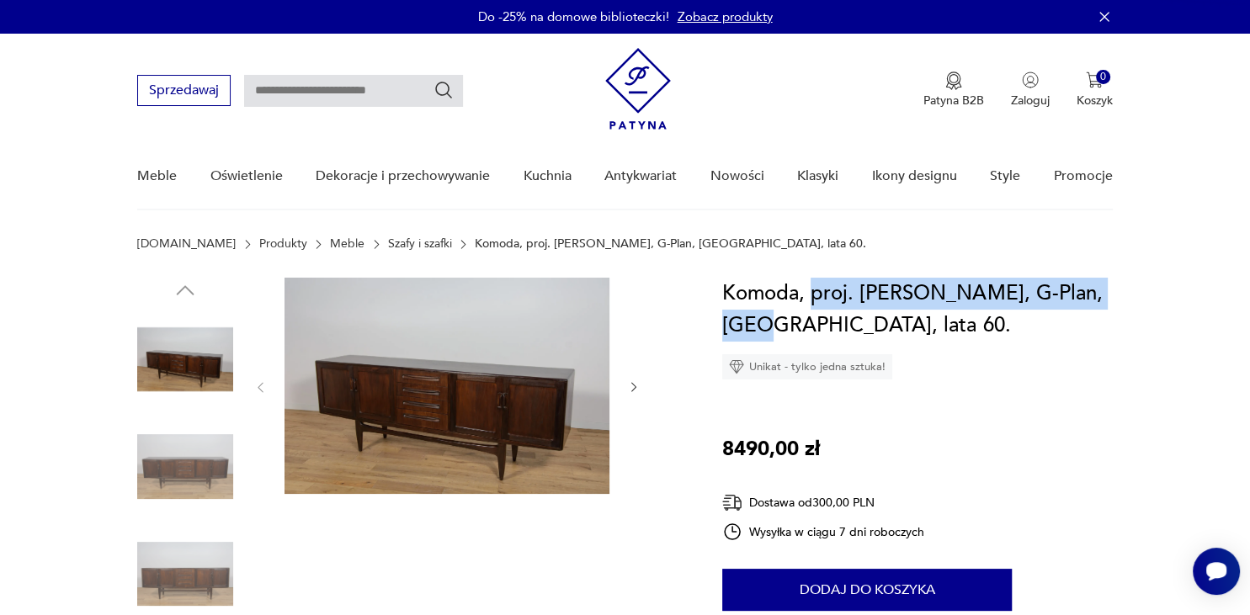
drag, startPoint x: 813, startPoint y: 295, endPoint x: 1184, endPoint y: 300, distance: 371.2
copy h1 "proj. V. Wilkins, G-Plan, Wielka"
